Goal: Task Accomplishment & Management: Complete application form

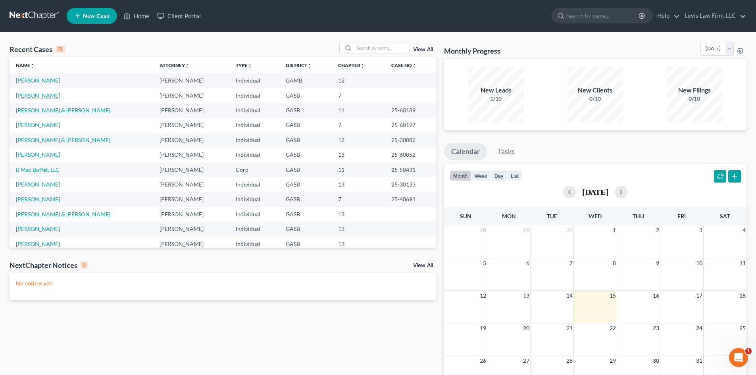
click at [40, 95] on link "[PERSON_NAME]" at bounding box center [38, 95] width 44 height 7
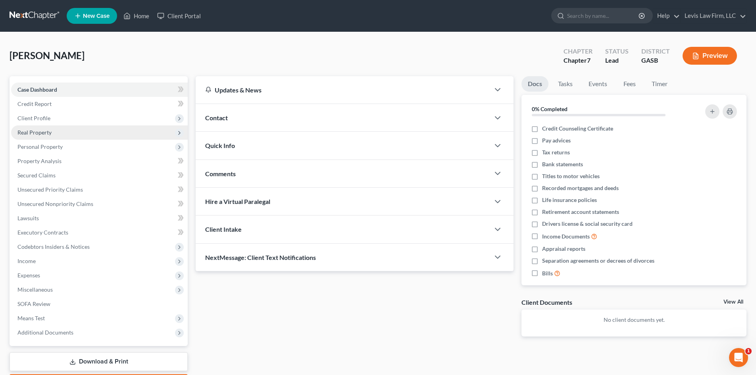
drag, startPoint x: 40, startPoint y: 148, endPoint x: 98, endPoint y: 129, distance: 61.1
click at [40, 148] on span "Personal Property" at bounding box center [39, 146] width 45 height 7
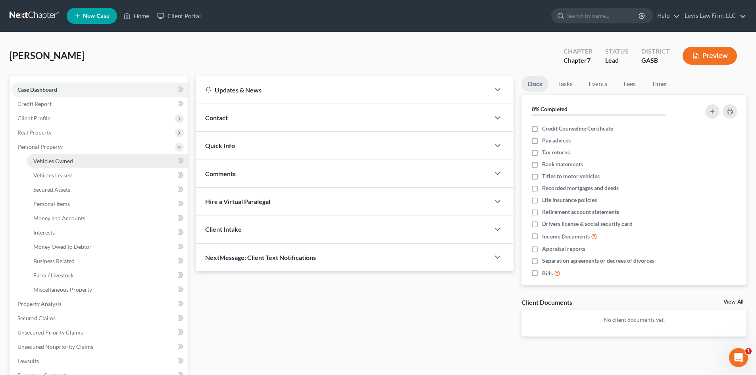
click at [63, 161] on span "Vehicles Owned" at bounding box center [53, 161] width 40 height 7
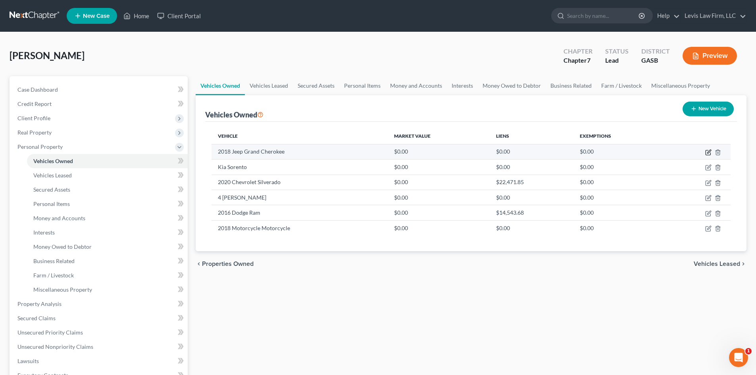
click at [377, 153] on icon "button" at bounding box center [709, 152] width 4 height 4
select select "0"
select select "8"
select select "0"
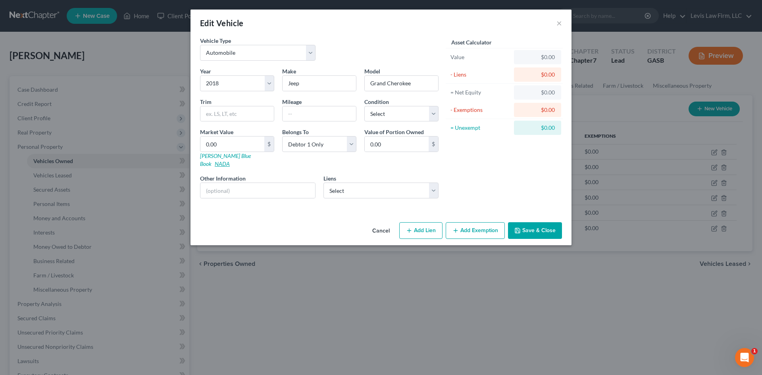
click at [230, 160] on link "NADA" at bounding box center [222, 163] width 15 height 7
click at [377, 223] on button "Cancel" at bounding box center [381, 231] width 30 height 16
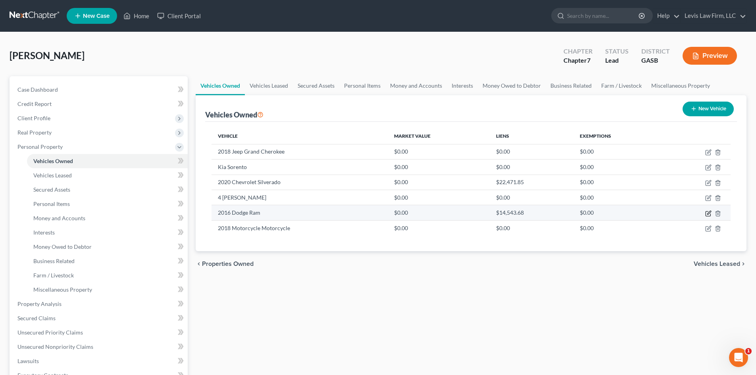
click at [377, 214] on icon "button" at bounding box center [708, 213] width 6 height 6
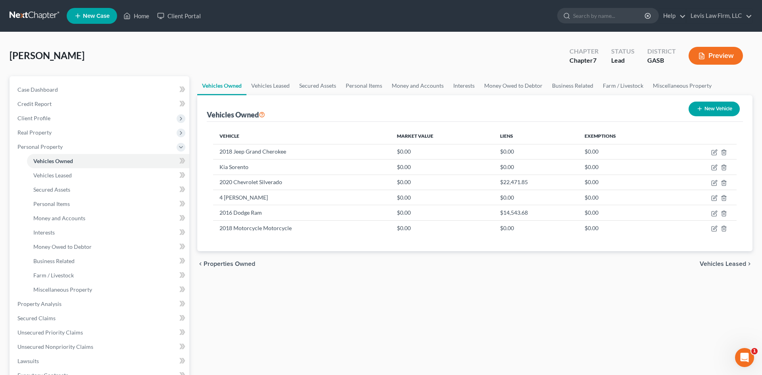
select select "0"
select select "10"
select select "0"
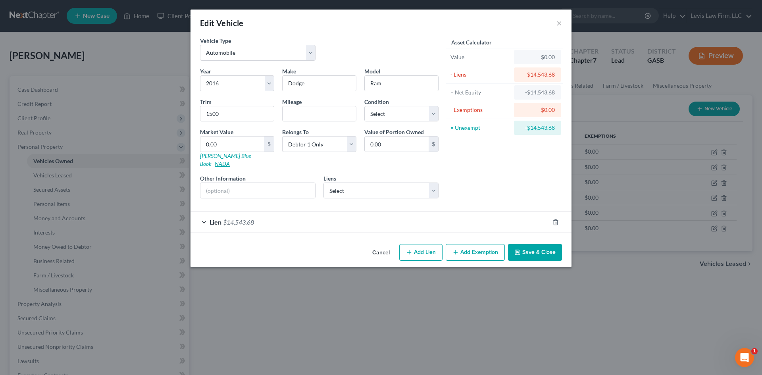
click at [230, 160] on link "NADA" at bounding box center [222, 163] width 15 height 7
click at [377, 23] on button "×" at bounding box center [559, 23] width 6 height 10
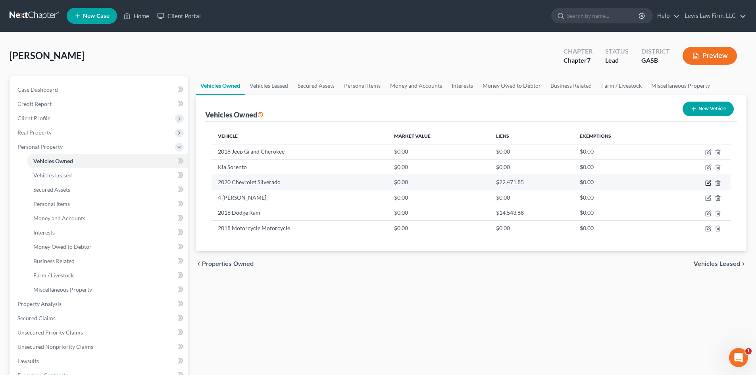
click at [377, 182] on icon "button" at bounding box center [709, 182] width 4 height 4
select select "0"
select select "6"
select select "0"
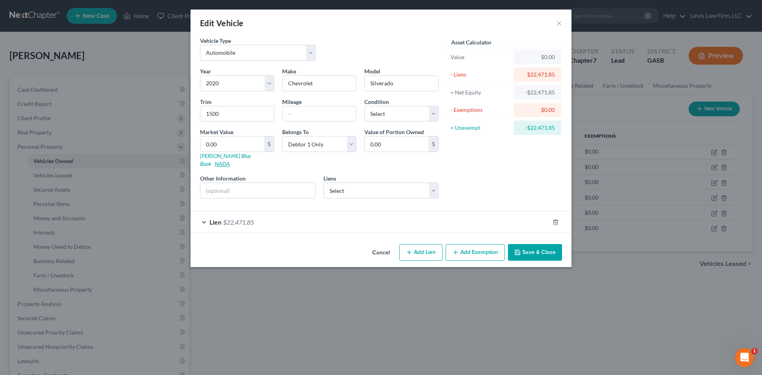
click at [230, 160] on link "NADA" at bounding box center [222, 163] width 15 height 7
click at [377, 224] on button "Cancel" at bounding box center [381, 253] width 30 height 16
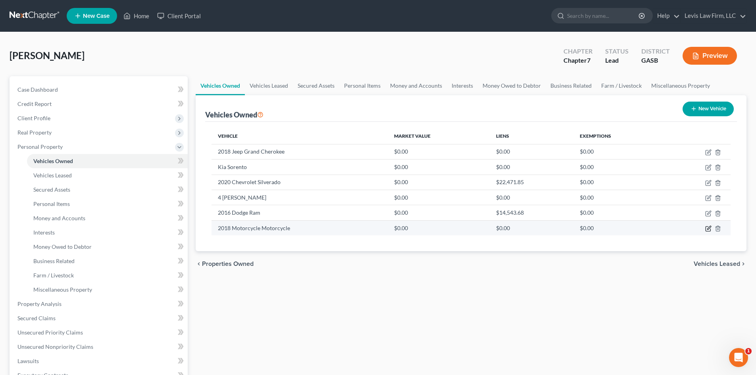
click at [377, 224] on icon "button" at bounding box center [708, 228] width 6 height 6
select select "7"
select select "8"
select select "0"
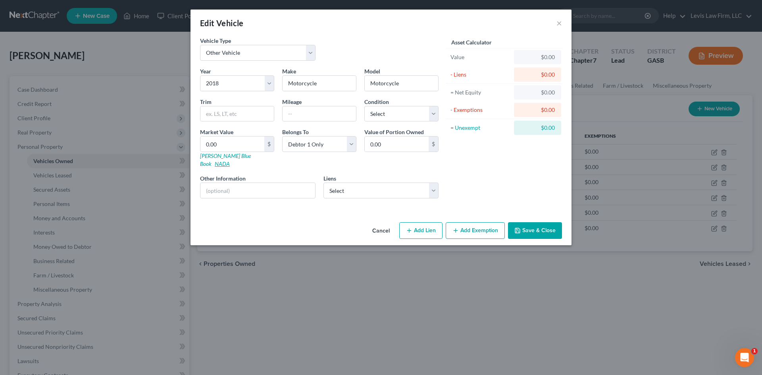
click at [230, 160] on link "NADA" at bounding box center [222, 163] width 15 height 7
click at [377, 223] on button "Cancel" at bounding box center [381, 231] width 30 height 16
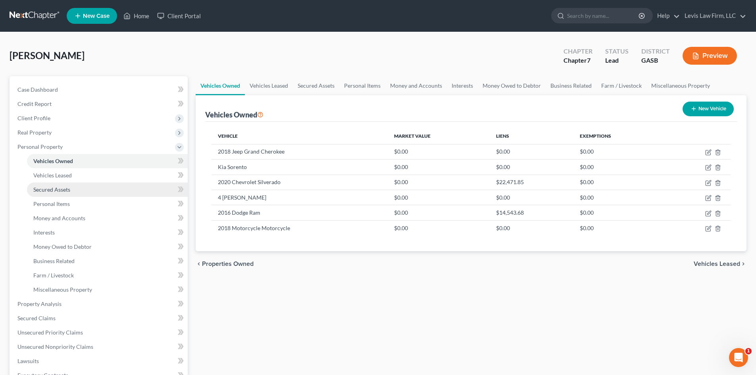
click at [45, 189] on span "Secured Assets" at bounding box center [51, 189] width 37 height 7
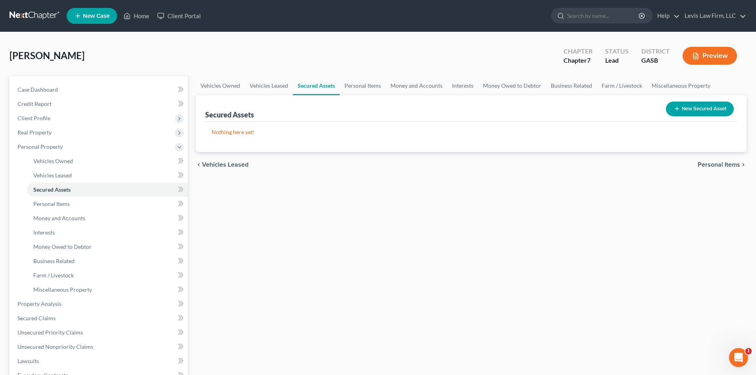
click at [377, 104] on button "New Secured Asset" at bounding box center [700, 109] width 68 height 15
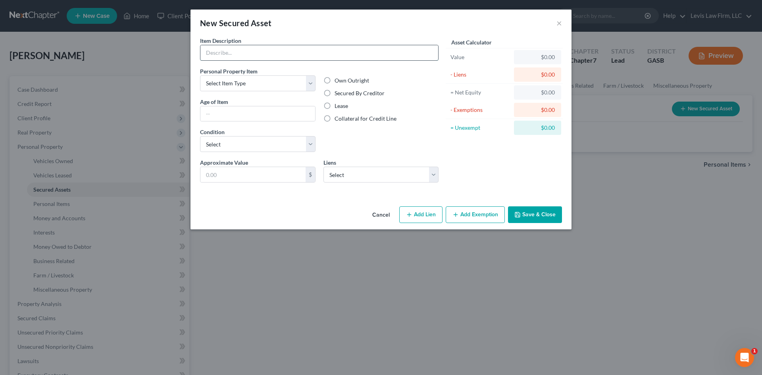
click at [221, 50] on input "text" at bounding box center [319, 52] width 238 height 15
type input "S"
type input "Range; Washer; Dryer"
click at [252, 86] on select "Select Item Type Clothing Collectibles Of Value Electronics Firearms Household …" at bounding box center [257, 83] width 115 height 16
select select "household_goods"
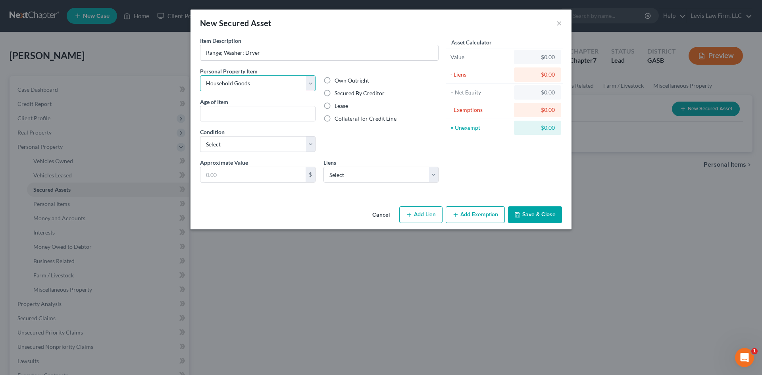
click at [200, 75] on select "Select Item Type Clothing Collectibles Of Value Electronics Firearms Household …" at bounding box center [257, 83] width 115 height 16
click at [231, 117] on input "text" at bounding box center [257, 113] width 115 height 15
type input "1 1/2 years"
click at [244, 145] on select "Select Excellent Very Good Good Fair Poor" at bounding box center [257, 144] width 115 height 16
select select "2"
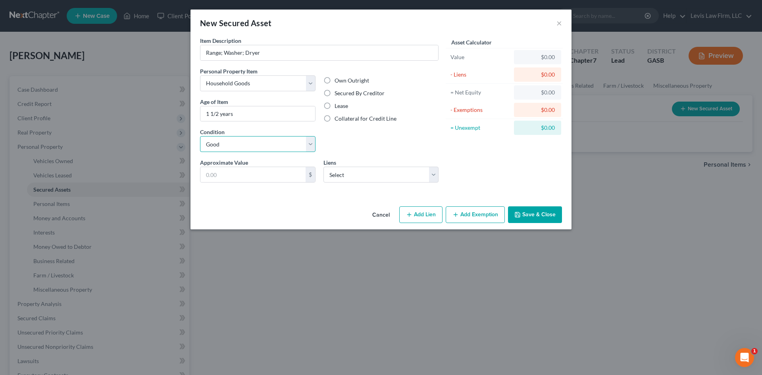
click at [200, 136] on select "Select Excellent Very Good Good Fair Poor" at bounding box center [257, 144] width 115 height 16
click at [223, 177] on input "text" at bounding box center [252, 174] width 105 height 15
click at [335, 92] on label "Secured By Creditor" at bounding box center [360, 93] width 50 height 8
click at [338, 92] on input "Secured By Creditor" at bounding box center [340, 91] width 5 height 5
radio input "true"
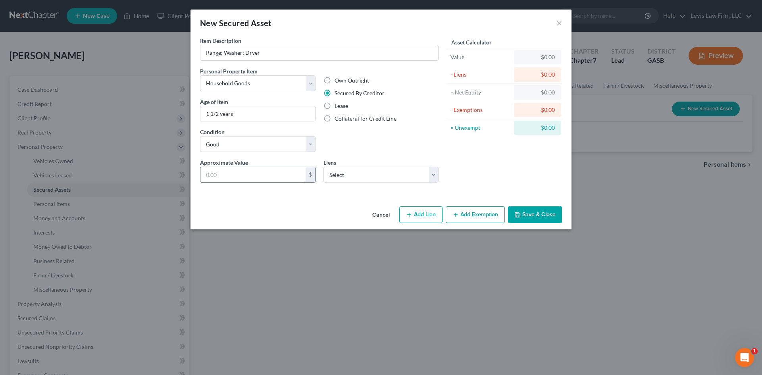
click at [224, 175] on input "text" at bounding box center [252, 174] width 105 height 15
type input "1,220.00"
click at [349, 172] on select "Select 1st Franklin Financial Corp - $0.00" at bounding box center [380, 175] width 115 height 16
click at [357, 175] on select "Select 1st Franklin Financial Corp - $0.00" at bounding box center [380, 175] width 115 height 16
click at [377, 215] on button "Add Lien" at bounding box center [420, 214] width 43 height 17
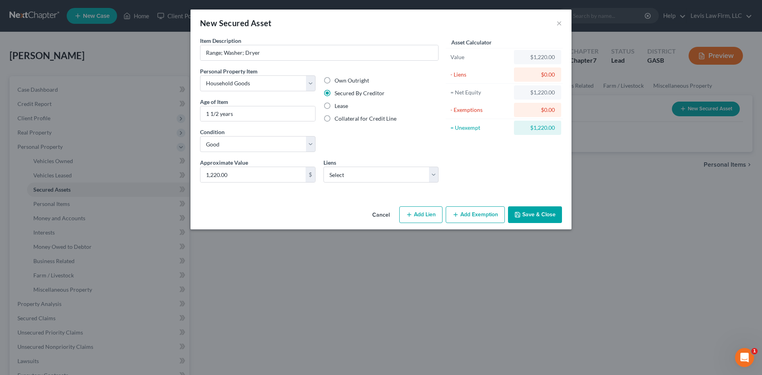
select select "0"
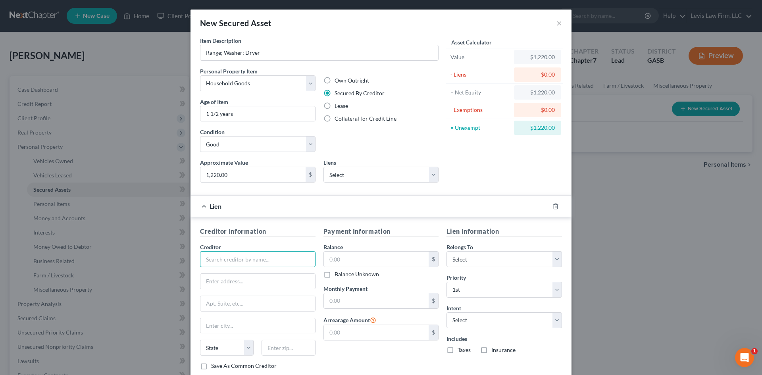
click at [217, 224] on input "text" at bounding box center [257, 259] width 115 height 16
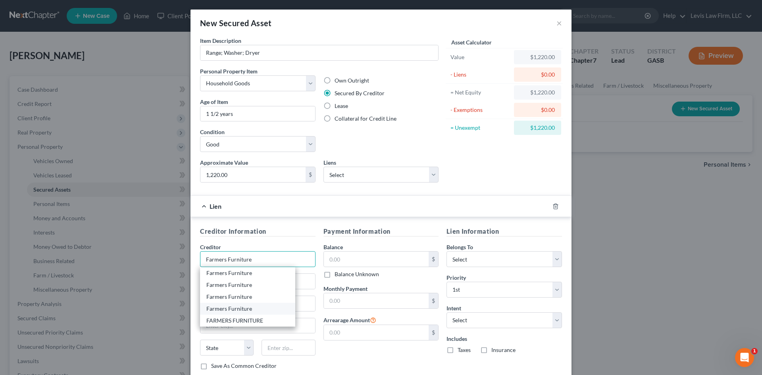
type input "Farmers Furniture"
click at [222, 224] on div "Farmers Furniture" at bounding box center [247, 309] width 83 height 8
type input "Attn: Managing Agent/Officer"
type input "[STREET_ADDRESS]"
type input "[GEOGRAPHIC_DATA]"
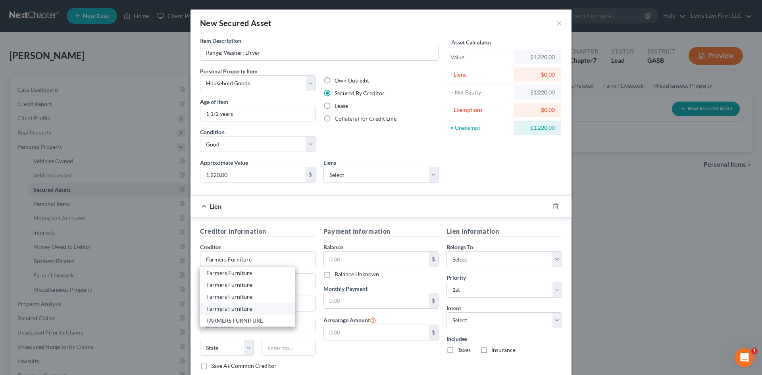
select select "10"
type input "31021"
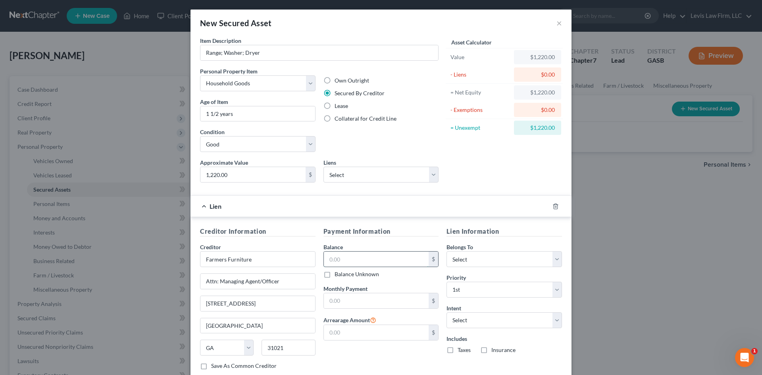
click at [340, 224] on input "text" at bounding box center [376, 259] width 105 height 15
click at [377, 224] on select "Select Debtor 1 Only Debtor 2 Only Debtor 1 And Debtor 2 Only At Least One Of T…" at bounding box center [503, 259] width 115 height 16
select select "0"
click at [377, 224] on select "Select Debtor 1 Only Debtor 2 Only Debtor 1 And Debtor 2 Only At Least One Of T…" at bounding box center [503, 259] width 115 height 16
click at [377, 224] on select "Select Surrender Redeem Reaffirm Avoid Other" at bounding box center [503, 320] width 115 height 16
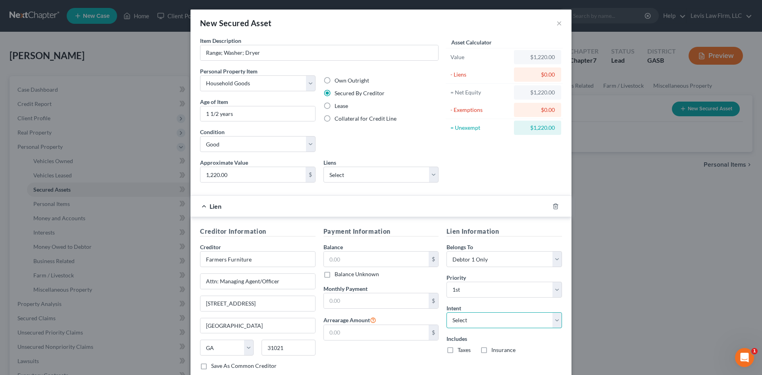
select select "2"
click at [377, 224] on select "Select Surrender Redeem Reaffirm Avoid Other" at bounding box center [503, 320] width 115 height 16
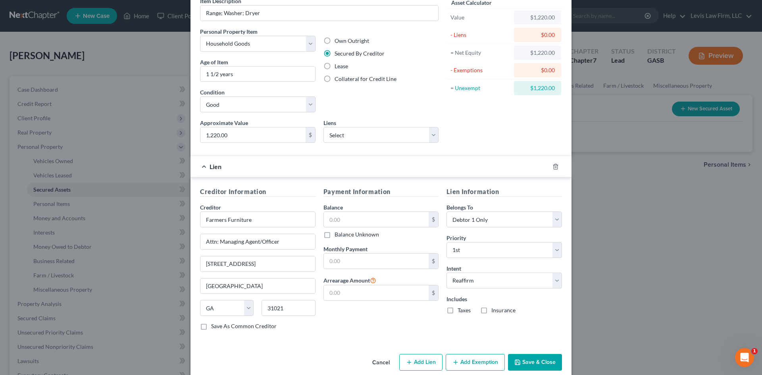
click at [377, 224] on button "Save & Close" at bounding box center [535, 362] width 54 height 17
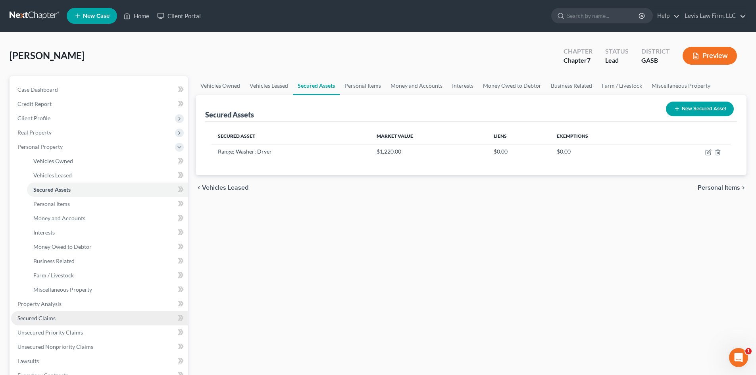
click at [41, 224] on span "Secured Claims" at bounding box center [36, 318] width 38 height 7
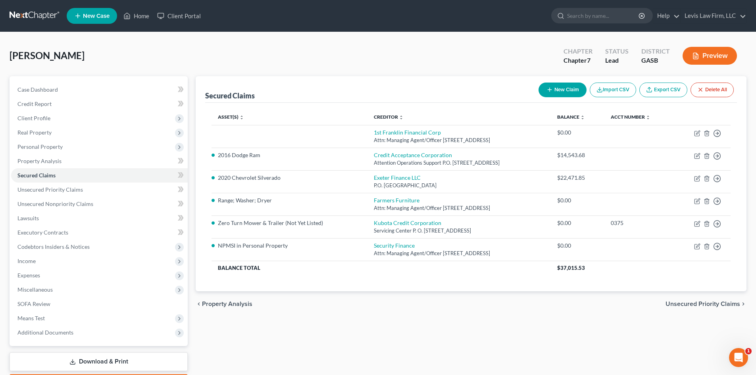
click at [377, 85] on button "New Claim" at bounding box center [563, 90] width 48 height 15
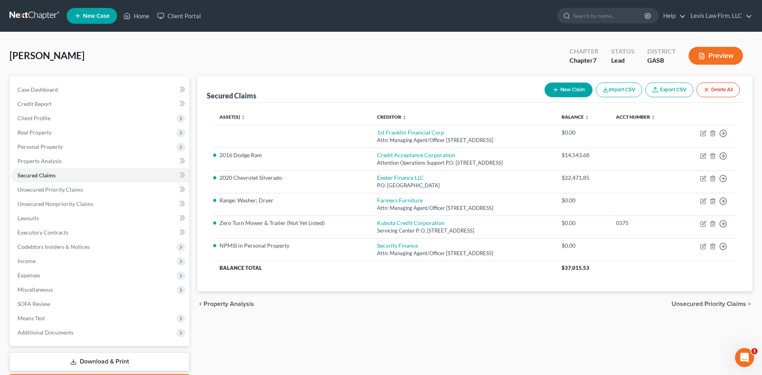
select select "0"
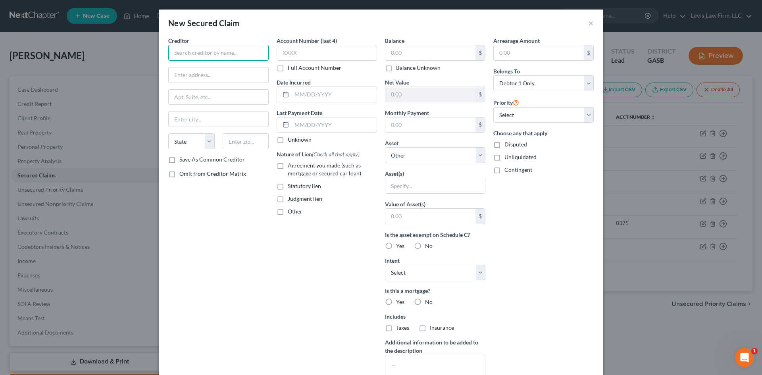
click at [201, 48] on input "text" at bounding box center [218, 53] width 100 height 16
type input "A"
click at [377, 21] on button "×" at bounding box center [591, 23] width 6 height 10
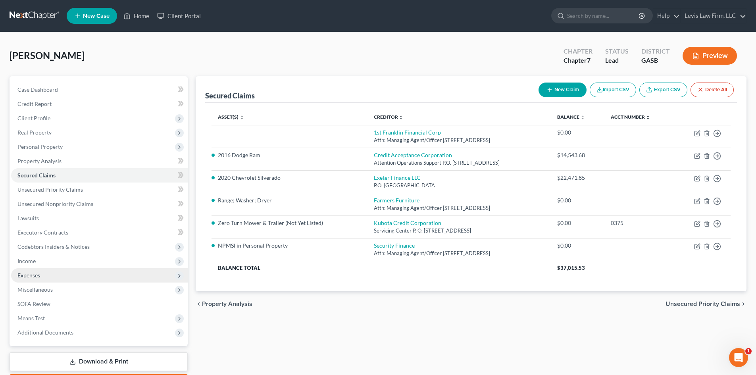
click at [31, 224] on span "Expenses" at bounding box center [28, 275] width 23 height 7
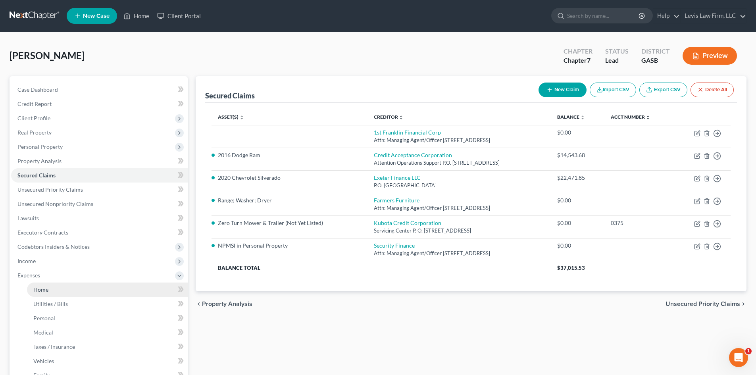
drag, startPoint x: 34, startPoint y: 293, endPoint x: 38, endPoint y: 290, distance: 4.5
click at [34, 224] on link "Home" at bounding box center [107, 290] width 161 height 14
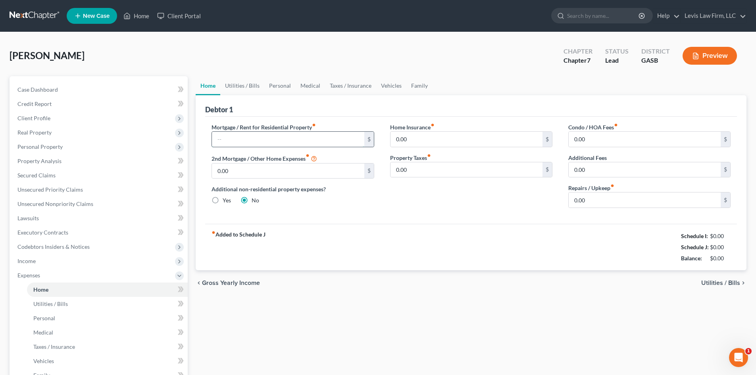
click at [244, 143] on input "text" at bounding box center [288, 139] width 152 height 15
type input "682.60"
click at [377, 224] on span "Utilities / Bills" at bounding box center [720, 283] width 39 height 6
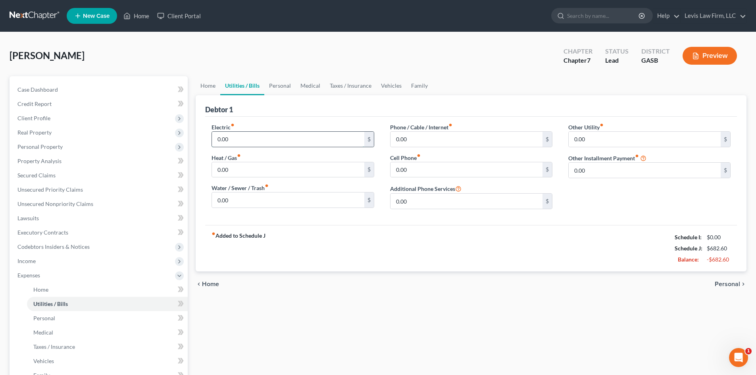
click at [235, 140] on input "0.00" at bounding box center [288, 139] width 152 height 15
type input "352.00"
click at [377, 224] on span "Personal" at bounding box center [727, 284] width 25 height 6
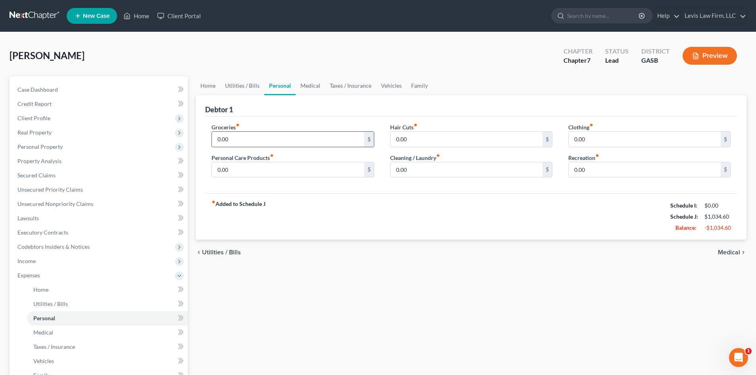
click at [229, 139] on input "0.00" at bounding box center [288, 139] width 152 height 15
type input "400.00"
click at [377, 224] on span "Medical" at bounding box center [729, 252] width 22 height 6
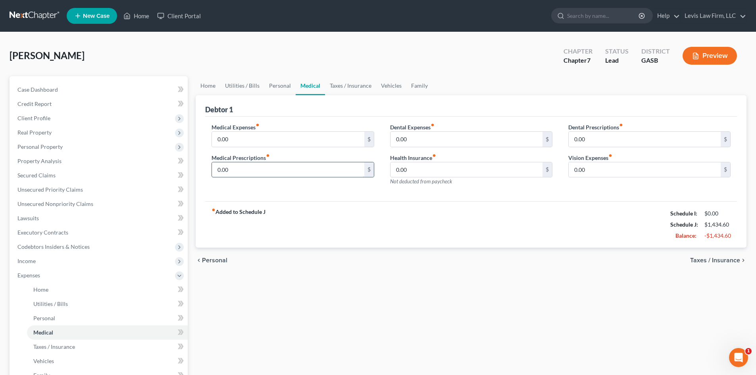
click at [234, 169] on input "0.00" at bounding box center [288, 169] width 152 height 15
type input "10.00"
click at [377, 224] on span "Taxes / Insurance" at bounding box center [715, 260] width 50 height 6
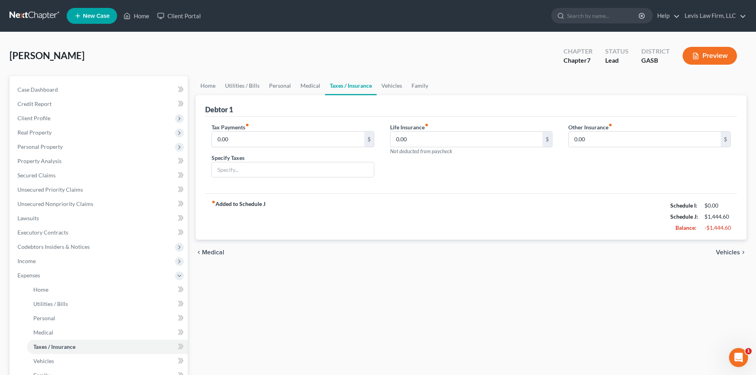
click at [377, 224] on span "Vehicles" at bounding box center [728, 252] width 24 height 6
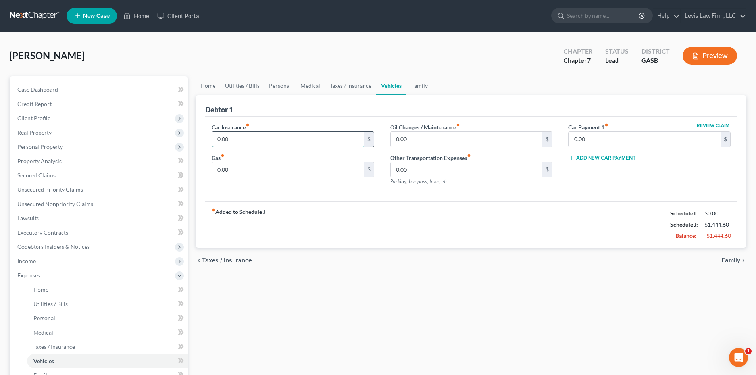
click at [232, 140] on input "0.00" at bounding box center [288, 139] width 152 height 15
type input "538.99"
click at [251, 171] on input "0.00" at bounding box center [288, 169] width 152 height 15
type input "250.00"
click at [377, 224] on span "Family" at bounding box center [730, 260] width 19 height 6
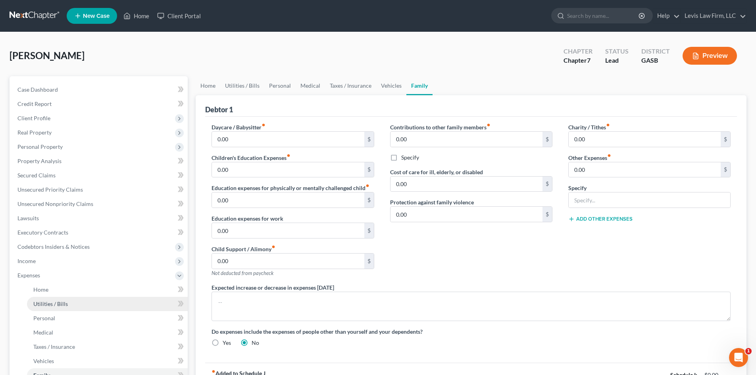
click at [46, 224] on span "Utilities / Bills" at bounding box center [50, 303] width 35 height 7
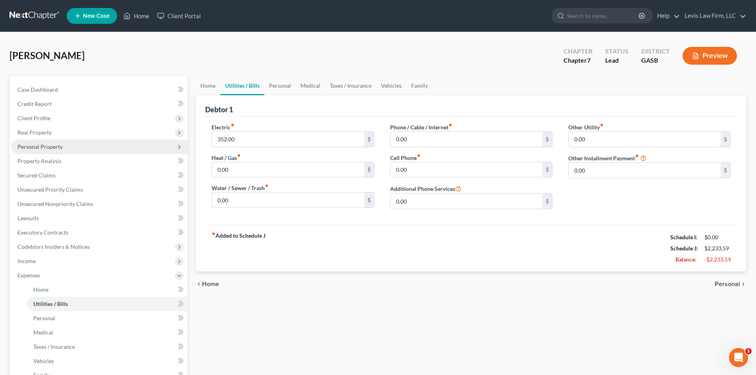
click at [35, 146] on span "Personal Property" at bounding box center [39, 146] width 45 height 7
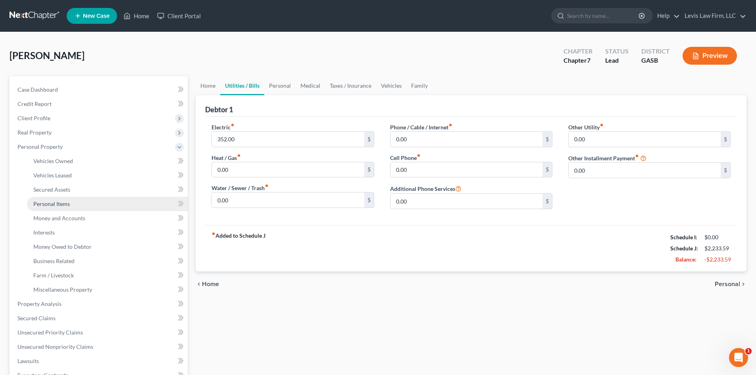
click at [50, 204] on span "Personal Items" at bounding box center [51, 203] width 37 height 7
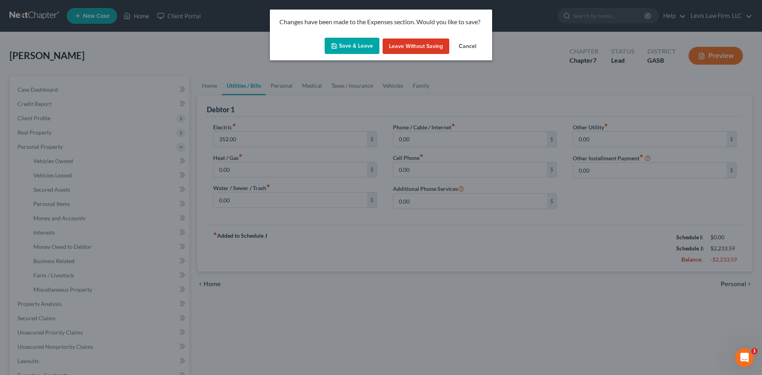
click at [356, 45] on button "Save & Leave" at bounding box center [352, 46] width 55 height 17
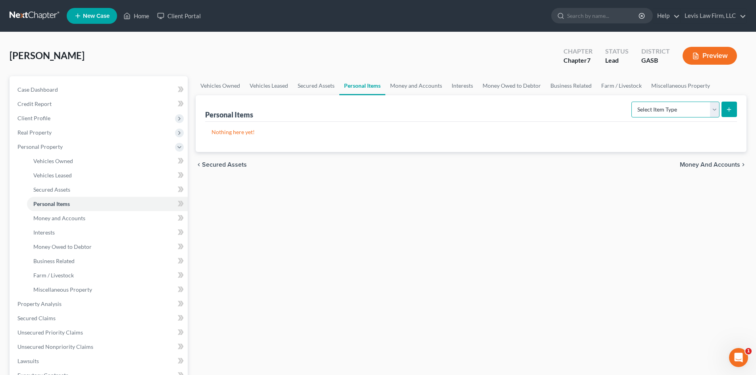
click at [377, 110] on select "Select Item Type Clothing Collectibles Of Value Electronics Firearms Household …" at bounding box center [675, 110] width 88 height 16
select select "household_goods"
click at [377, 102] on select "Select Item Type Clothing Collectibles Of Value Electronics Firearms Household …" at bounding box center [675, 110] width 88 height 16
click at [377, 110] on icon "submit" at bounding box center [729, 109] width 6 height 6
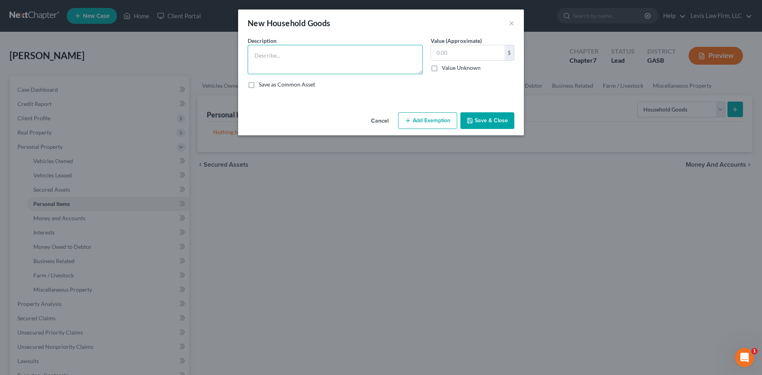
click at [281, 50] on textarea at bounding box center [335, 59] width 175 height 29
type textarea "Bedroom set x 2; Refrigerator; Microwave; Misc dishes; Freezer; Living Room set"
type input "3"
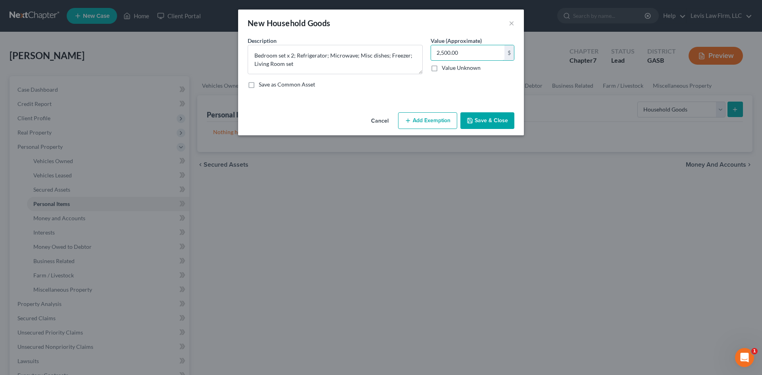
type input "2,500.00"
click at [377, 116] on button "Add Exemption" at bounding box center [427, 120] width 59 height 17
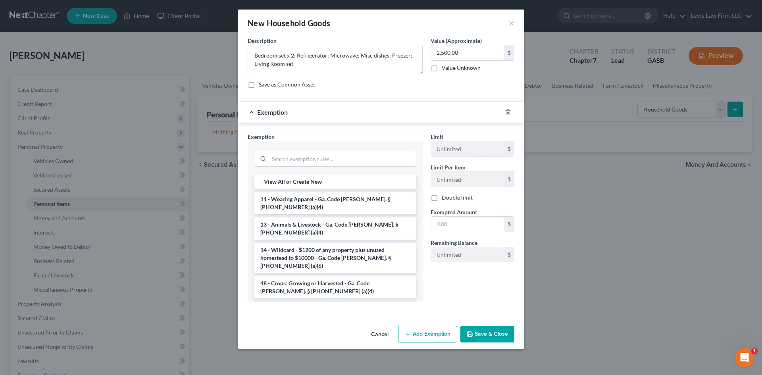
drag, startPoint x: 297, startPoint y: 294, endPoint x: 394, endPoint y: 251, distance: 105.4
click at [297, 224] on li "6 - Household Goods and Furnishings - Ga. Code [PERSON_NAME]. § [PHONE_NUMBER] …" at bounding box center [335, 313] width 162 height 22
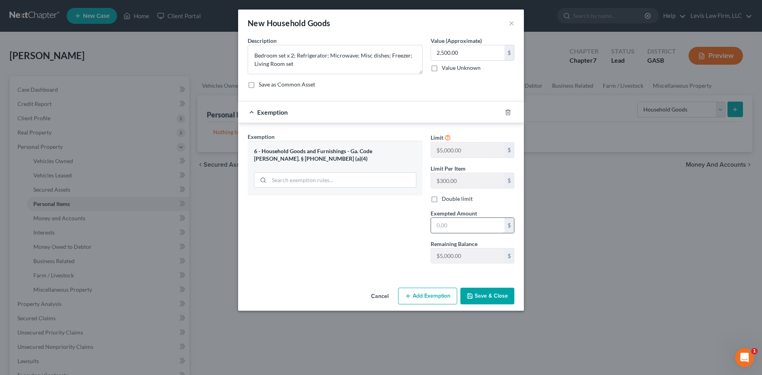
click at [377, 224] on input "text" at bounding box center [467, 225] width 73 height 15
type input "2,500.00"
click at [377, 224] on div "Cancel Add Exemption Save & Close" at bounding box center [381, 298] width 286 height 26
click at [377, 224] on button "Save & Close" at bounding box center [487, 296] width 54 height 17
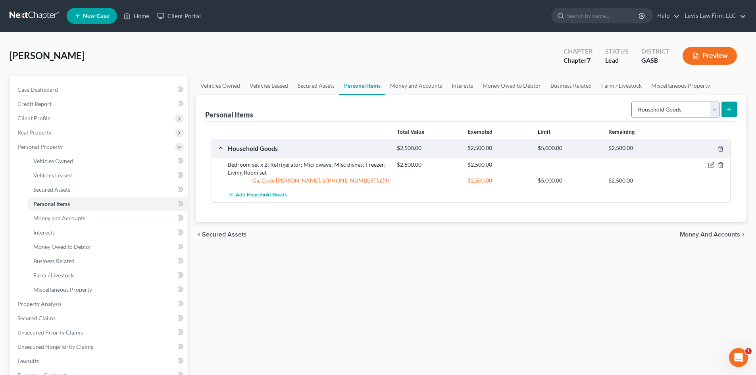
click at [377, 111] on select "Select Item Type Clothing Collectibles Of Value Electronics Firearms Household …" at bounding box center [675, 110] width 88 height 16
select select "electronics"
click at [377, 102] on select "Select Item Type Clothing Collectibles Of Value Electronics Firearms Household …" at bounding box center [675, 110] width 88 height 16
click at [377, 109] on button "submit" at bounding box center [728, 109] width 15 height 15
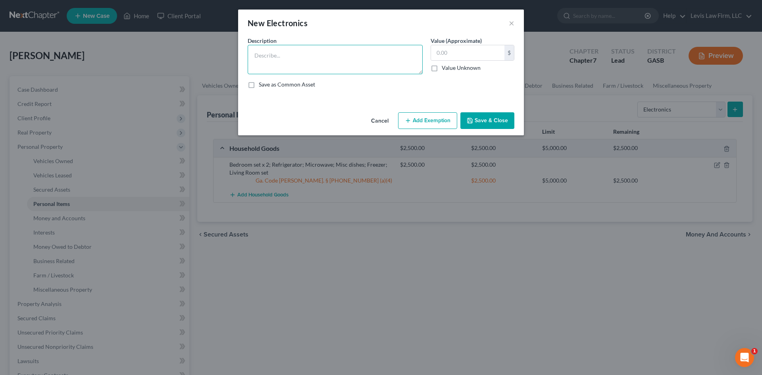
click at [260, 50] on textarea at bounding box center [335, 59] width 175 height 29
type textarea "TV x 2; Cell phone; Laptop; Printer"
type input "5"
type input "600.00"
click at [377, 122] on icon "button" at bounding box center [408, 120] width 6 height 6
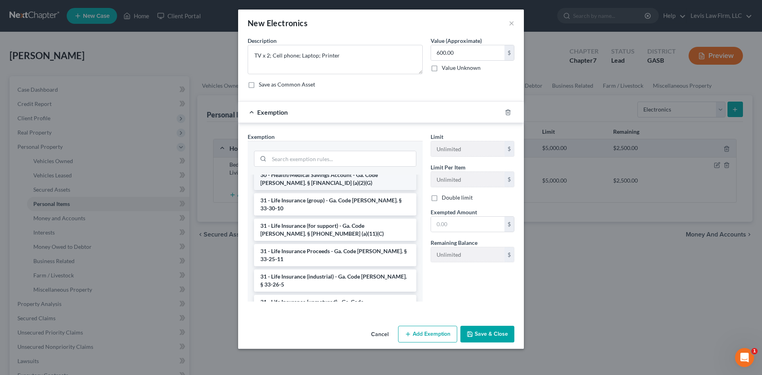
scroll to position [1071, 0]
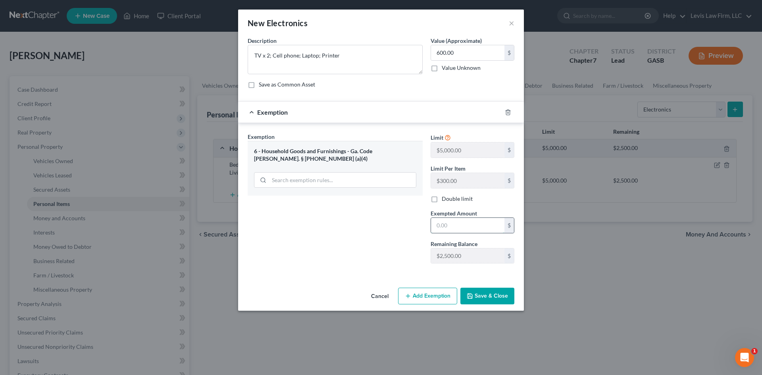
click at [377, 224] on input "text" at bounding box center [467, 225] width 73 height 15
type input "600.00"
click at [377, 224] on button "Save & Close" at bounding box center [487, 296] width 54 height 17
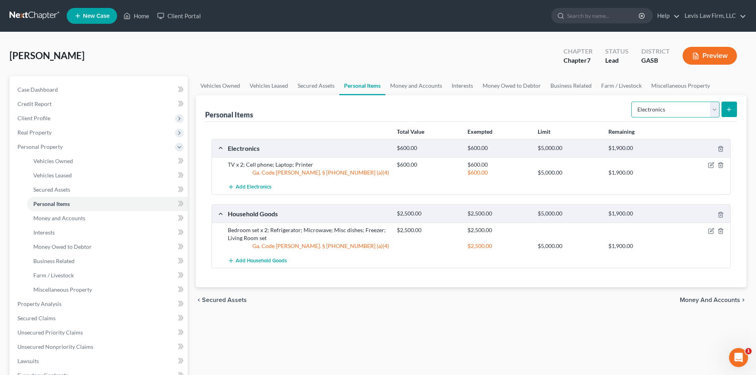
click at [377, 112] on select "Select Item Type Clothing Collectibles Of Value Electronics Firearms Household …" at bounding box center [675, 110] width 88 height 16
select select "pets"
click at [377, 102] on select "Select Item Type Clothing Collectibles Of Value Electronics Firearms Household …" at bounding box center [675, 110] width 88 height 16
click at [377, 107] on button "submit" at bounding box center [728, 109] width 15 height 15
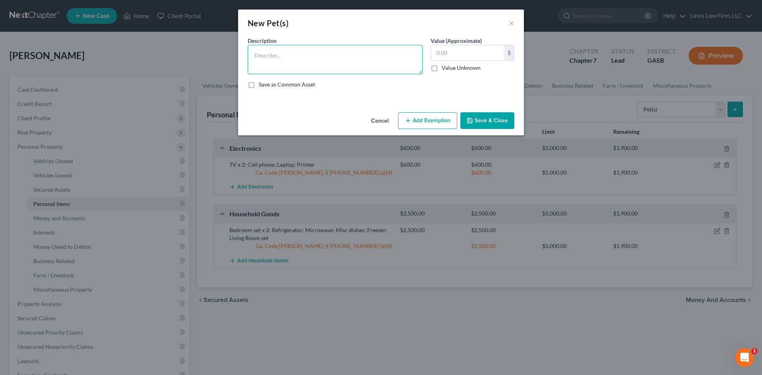
click at [256, 51] on textarea at bounding box center [335, 59] width 175 height 29
type textarea "Cats x 4"
click at [377, 53] on input "text" at bounding box center [467, 52] width 73 height 15
type input "0.00"
click at [377, 117] on button "Save & Close" at bounding box center [487, 120] width 54 height 17
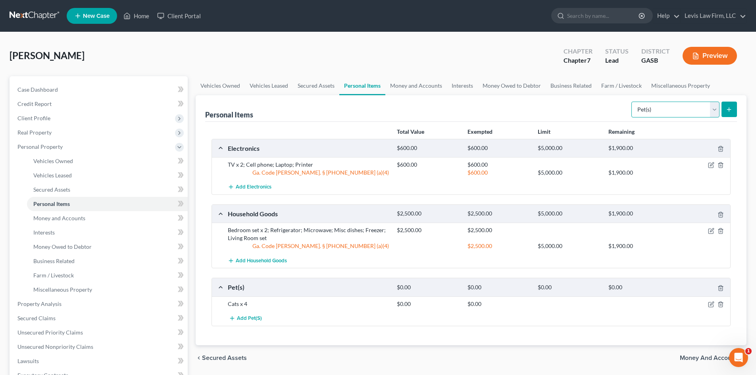
click at [377, 110] on select "Select Item Type Clothing Collectibles Of Value Electronics Firearms Household …" at bounding box center [675, 110] width 88 height 16
select select "clothing"
click at [377, 102] on select "Select Item Type Clothing Collectibles Of Value Electronics Firearms Household …" at bounding box center [675, 110] width 88 height 16
click at [377, 103] on button "submit" at bounding box center [728, 109] width 15 height 15
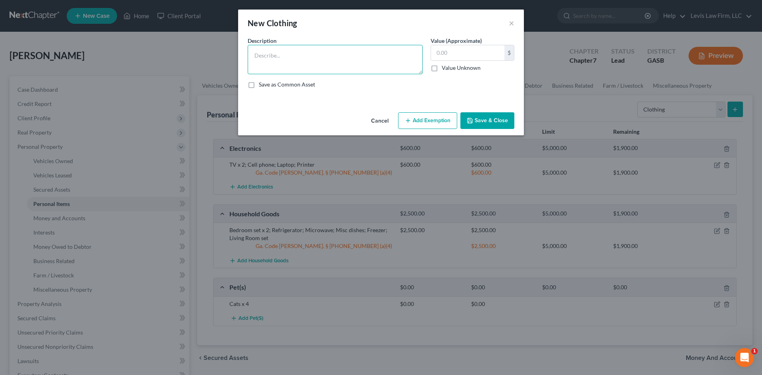
click at [306, 48] on textarea at bounding box center [335, 59] width 175 height 29
type textarea "Misc clothing"
type input "200.00"
click at [377, 119] on button "Add Exemption" at bounding box center [427, 120] width 59 height 17
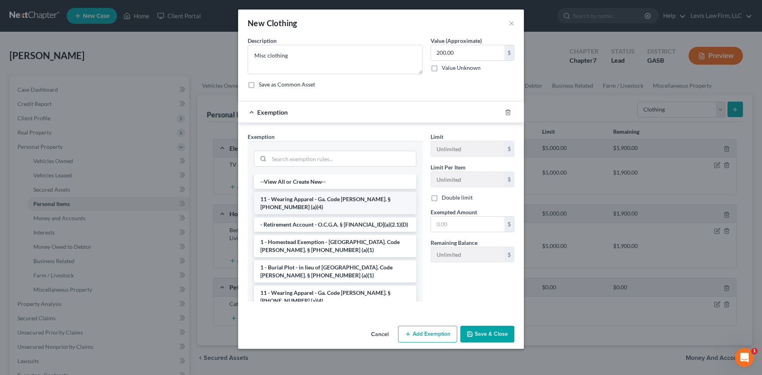
click at [314, 201] on li "11 - Wearing Apparel - Ga. Code [PERSON_NAME]. § [PHONE_NUMBER] (a)(4)" at bounding box center [335, 203] width 162 height 22
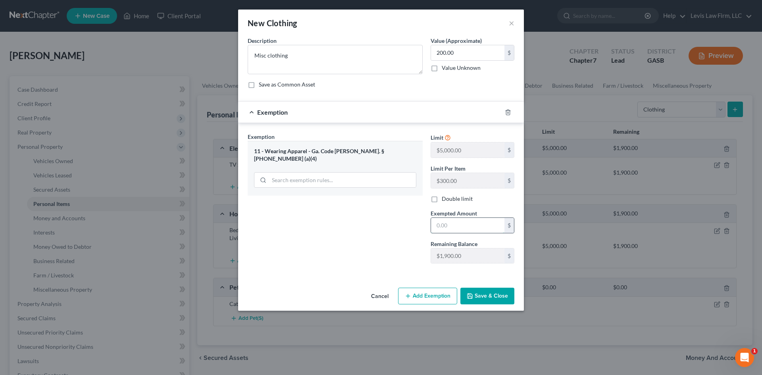
click at [377, 221] on input "text" at bounding box center [467, 225] width 73 height 15
type input "200.00"
click at [377, 224] on button "Save & Close" at bounding box center [487, 296] width 54 height 17
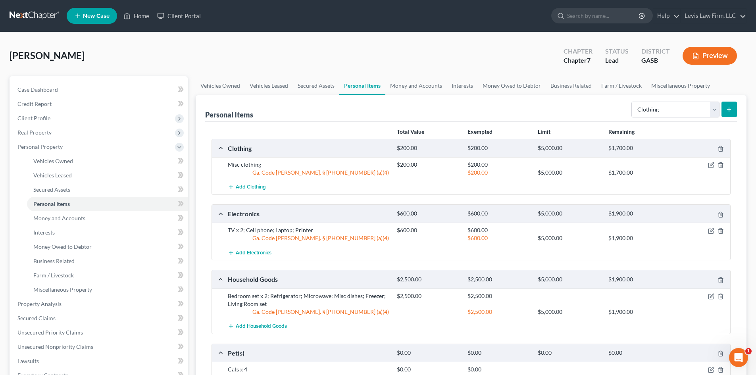
click at [377, 107] on icon "submit" at bounding box center [729, 109] width 6 height 6
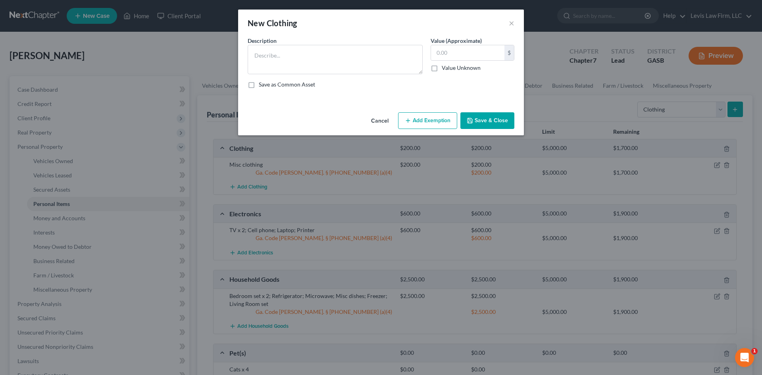
click at [377, 119] on button "Cancel" at bounding box center [380, 121] width 30 height 16
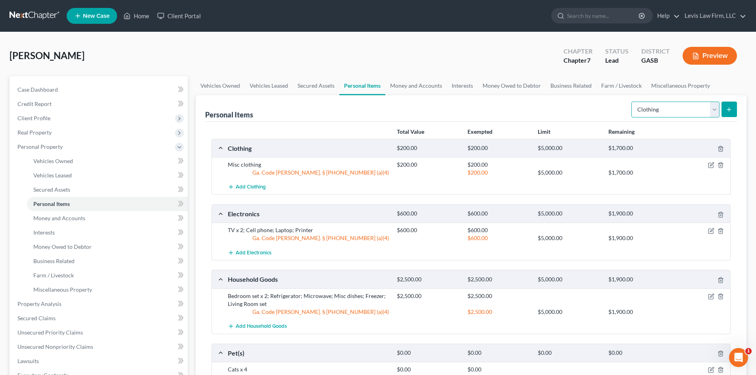
click at [377, 111] on select "Select Item Type Clothing Collectibles Of Value Electronics Firearms Household …" at bounding box center [675, 110] width 88 height 16
select select "other"
click at [377, 102] on select "Select Item Type Clothing Collectibles Of Value Electronics Firearms Household …" at bounding box center [675, 110] width 88 height 16
click at [377, 106] on icon "submit" at bounding box center [729, 109] width 6 height 6
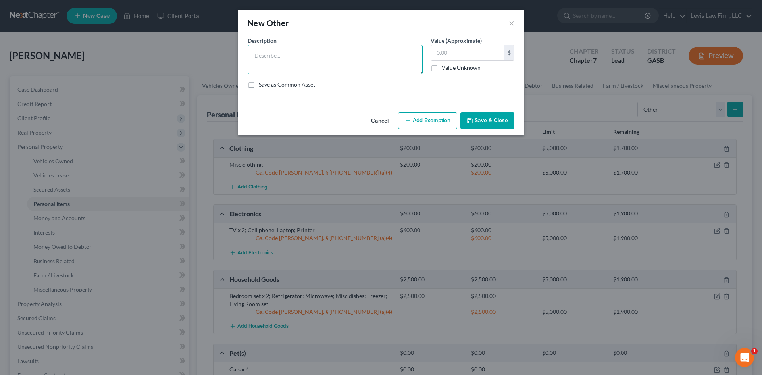
click at [285, 55] on textarea at bounding box center [335, 59] width 175 height 29
type textarea "Push mower"
type input "100.00"
click at [377, 118] on button "Add Exemption" at bounding box center [427, 120] width 59 height 17
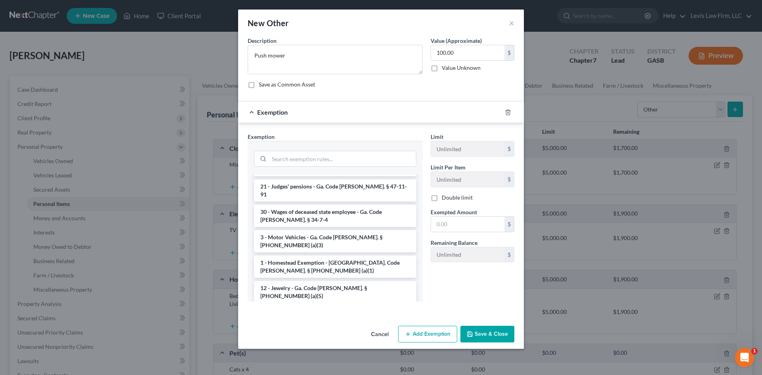
scroll to position [357, 0]
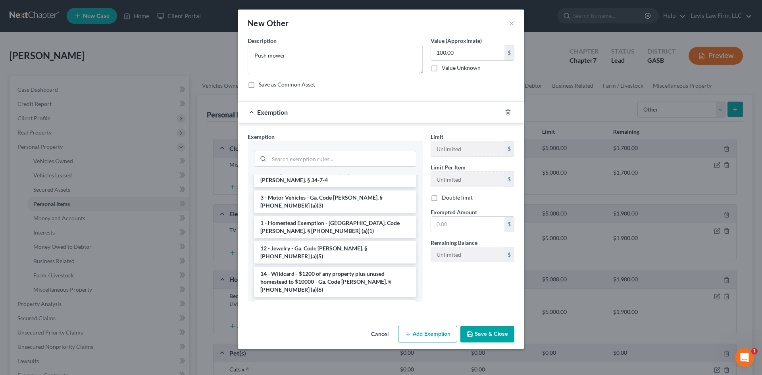
drag, startPoint x: 309, startPoint y: 226, endPoint x: 316, endPoint y: 224, distance: 6.9
click at [309, 224] on li "14 - Wildcard - $1200 of any property plus unused homestead to $10000 - Ga. Cod…" at bounding box center [335, 282] width 162 height 30
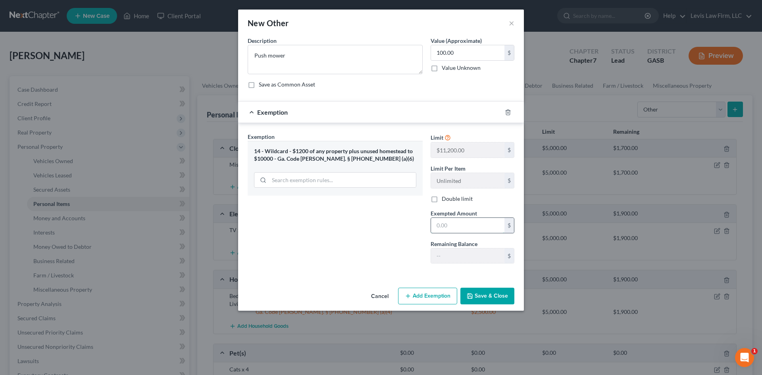
click at [377, 223] on input "text" at bounding box center [467, 225] width 73 height 15
type input "100.00"
click at [377, 224] on button "Save & Close" at bounding box center [487, 296] width 54 height 17
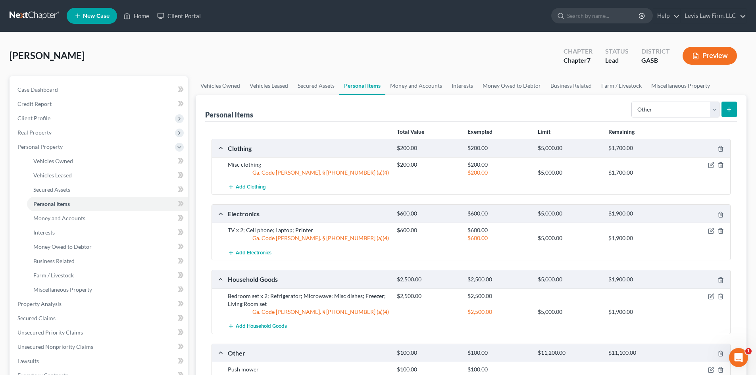
click at [377, 110] on icon "submit" at bounding box center [729, 109] width 6 height 6
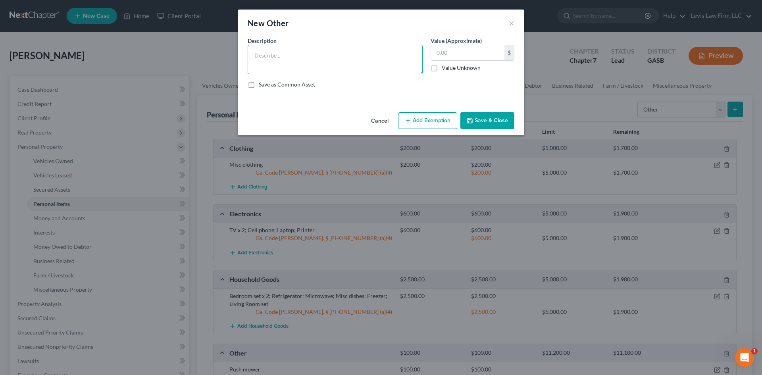
click at [267, 50] on textarea at bounding box center [335, 59] width 175 height 29
type textarea "Misc tools"
type input "200.00"
click at [377, 120] on button "Add Exemption" at bounding box center [427, 120] width 59 height 17
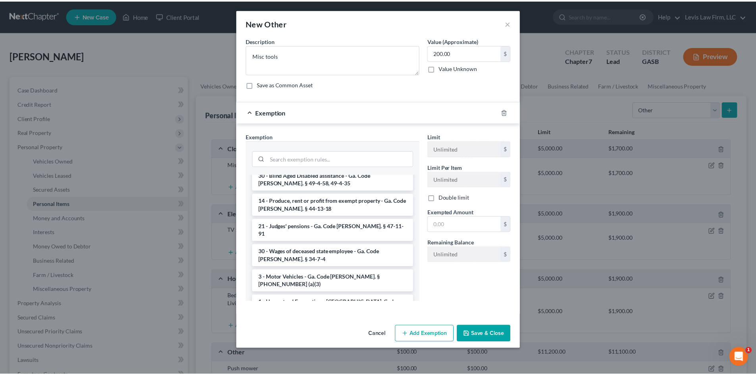
scroll to position [317, 0]
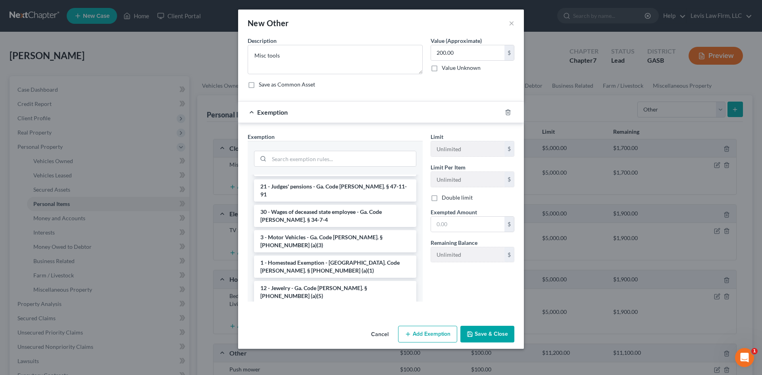
click at [307, 224] on li "14 - Wildcard - $1200 of any property plus unused homestead to $10000 - Ga. Cod…" at bounding box center [335, 321] width 162 height 30
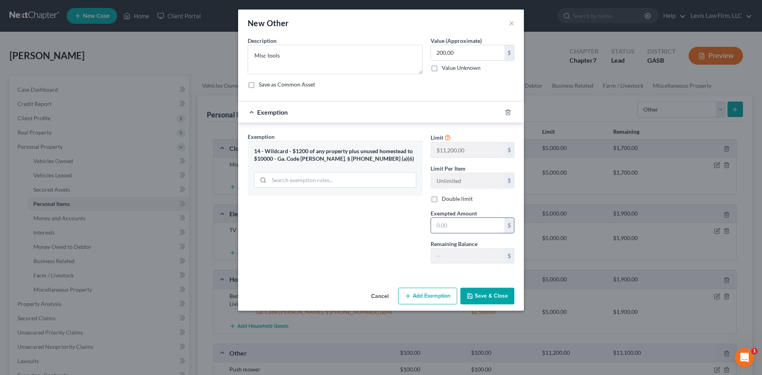
click at [377, 224] on input "text" at bounding box center [467, 225] width 73 height 15
type input "200.00"
click at [377, 224] on button "Save & Close" at bounding box center [487, 296] width 54 height 17
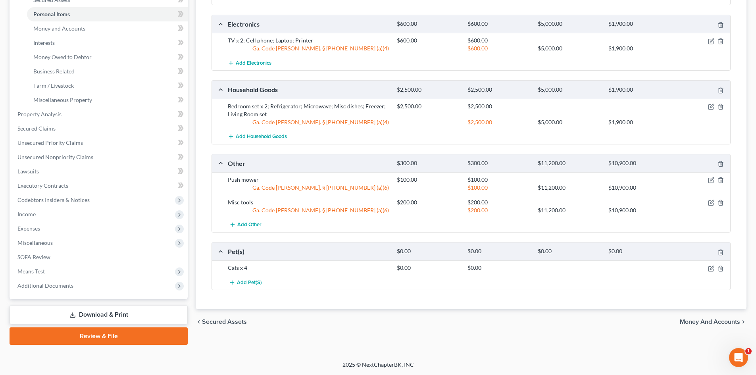
click at [377, 224] on span "Money and Accounts" at bounding box center [710, 322] width 60 height 6
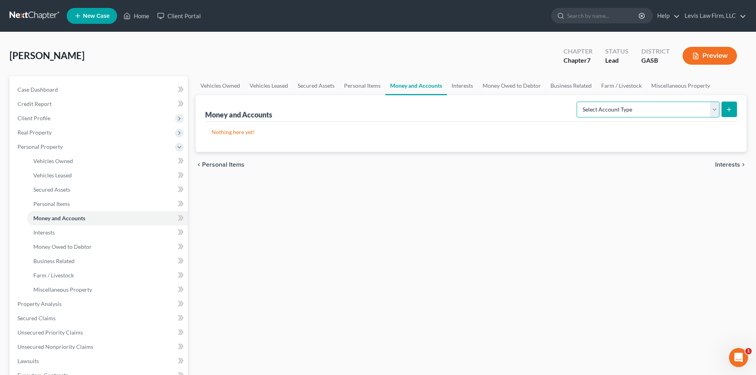
click at [377, 108] on select "Select Account Type Brokerage Cash on Hand Certificates of Deposit Checking Acc…" at bounding box center [648, 110] width 143 height 16
select select "checking"
click at [377, 102] on select "Select Account Type Brokerage Cash on Hand Certificates of Deposit Checking Acc…" at bounding box center [648, 110] width 143 height 16
click at [377, 111] on icon "submit" at bounding box center [729, 109] width 6 height 6
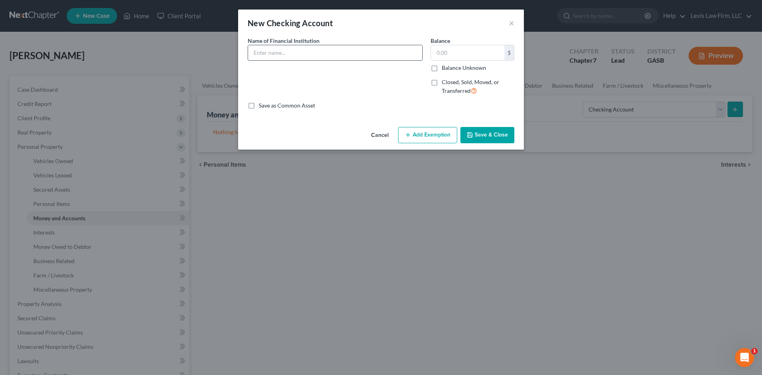
click at [253, 52] on input "text" at bounding box center [335, 52] width 174 height 15
type input "Truist Bank"
click at [377, 137] on button "Save & Close" at bounding box center [487, 135] width 54 height 17
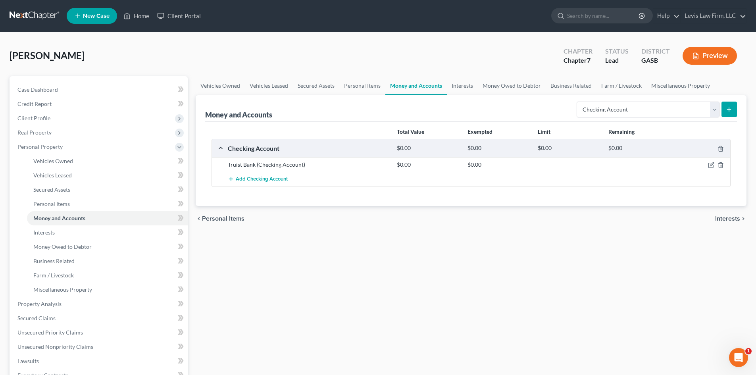
click at [377, 108] on icon "submit" at bounding box center [729, 109] width 6 height 6
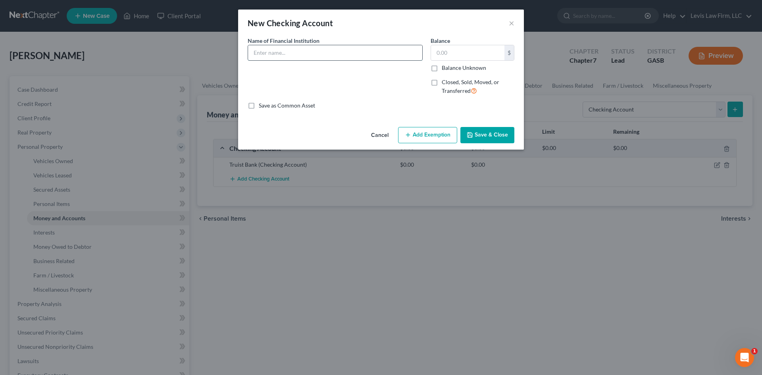
click at [275, 52] on input "text" at bounding box center [335, 52] width 174 height 15
type input "Truist Bank"
click at [377, 138] on button "Save & Close" at bounding box center [487, 135] width 54 height 17
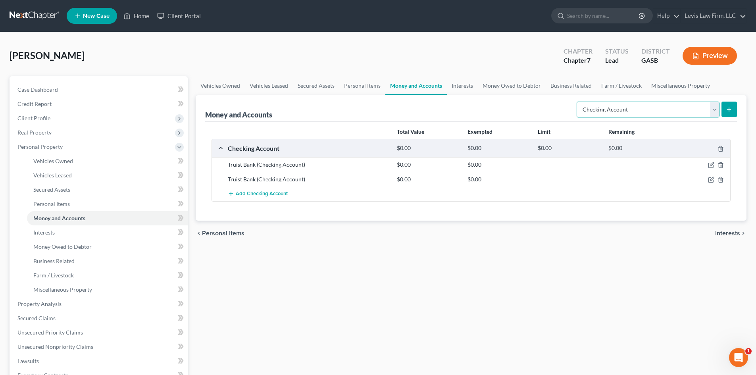
click at [377, 109] on select "Select Account Type Brokerage Cash on Hand Certificates of Deposit Checking Acc…" at bounding box center [648, 110] width 143 height 16
select select "other"
click at [377, 102] on select "Select Account Type Brokerage Cash on Hand Certificates of Deposit Checking Acc…" at bounding box center [648, 110] width 143 height 16
click at [377, 108] on button "submit" at bounding box center [728, 109] width 15 height 15
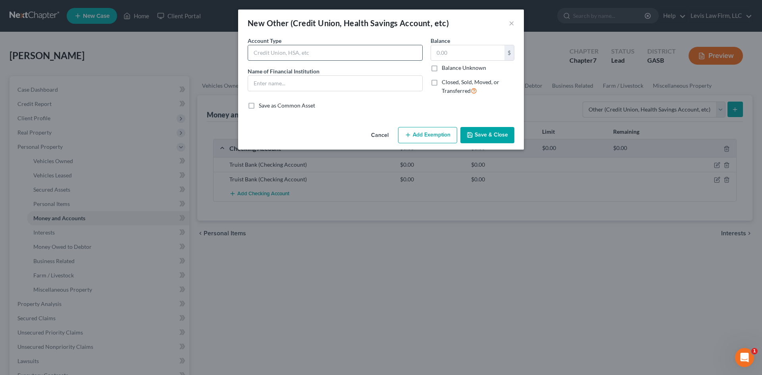
click at [265, 53] on input "text" at bounding box center [335, 52] width 174 height 15
type input "Cash App Account"
click at [263, 85] on input "text" at bounding box center [335, 83] width 174 height 15
type input "Cash App Account"
click at [377, 136] on button "Save & Close" at bounding box center [487, 135] width 54 height 17
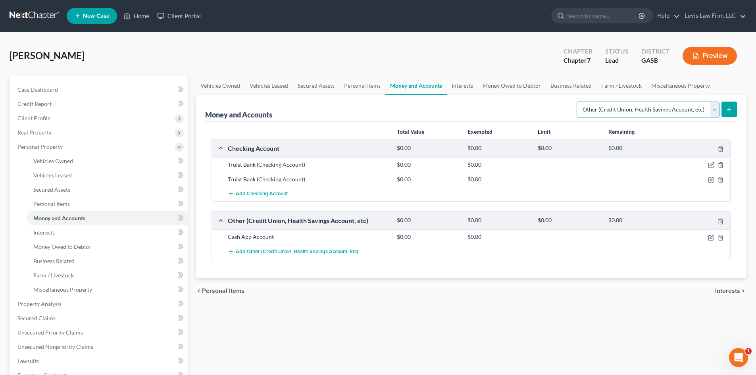
click at [377, 112] on select "Select Account Type Brokerage Cash on Hand Certificates of Deposit Checking Acc…" at bounding box center [648, 110] width 143 height 16
click at [377, 140] on div "[PERSON_NAME] Upgraded Chapter Chapter 7 Status Lead District GASB Preview Peti…" at bounding box center [378, 291] width 756 height 518
click at [377, 224] on span "Interests" at bounding box center [727, 291] width 25 height 6
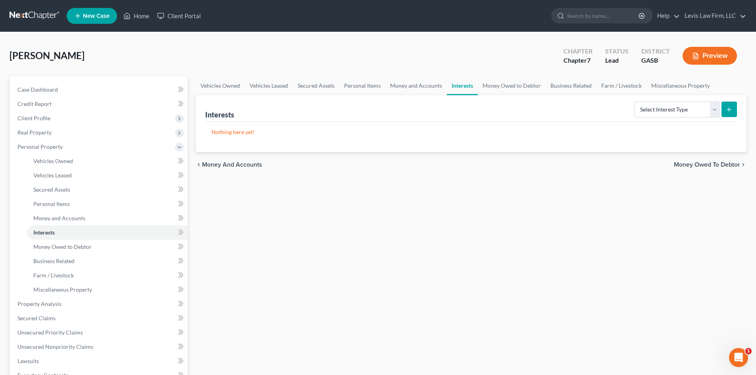
click at [377, 163] on span "Money Owed to Debtor" at bounding box center [707, 165] width 66 height 6
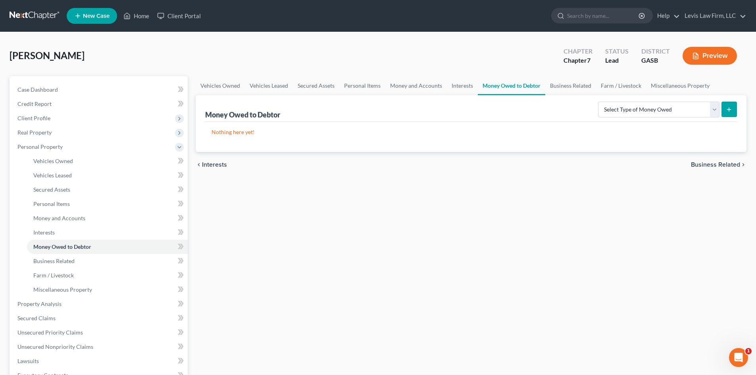
click at [377, 162] on span "Business Related" at bounding box center [715, 165] width 49 height 6
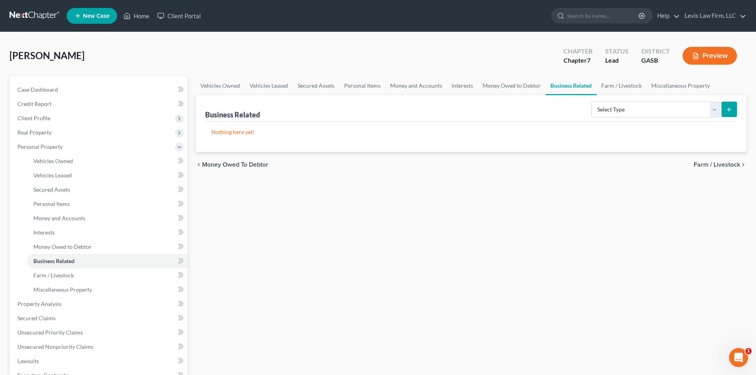
click at [377, 164] on span "Farm / Livestock" at bounding box center [717, 165] width 46 height 6
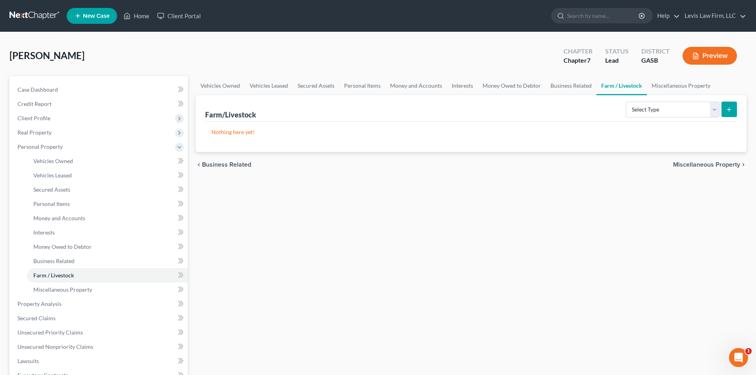
click at [377, 165] on span "Miscellaneous Property" at bounding box center [706, 165] width 67 height 6
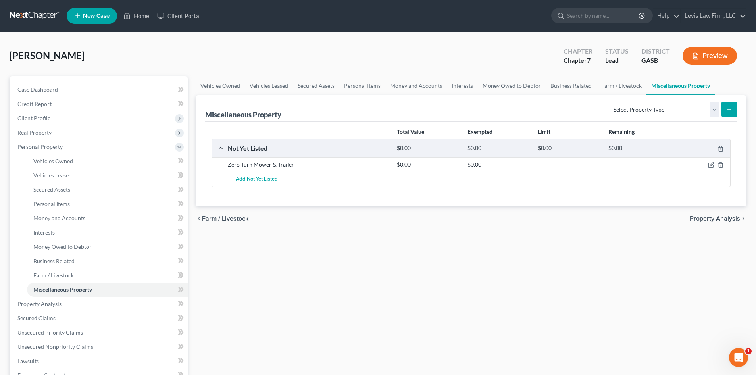
click at [377, 108] on select "Select Property Type Assigned for Creditor Benefit [DATE] Holding for Another N…" at bounding box center [664, 110] width 112 height 16
select select "not_yet_listed"
click at [377, 102] on select "Select Property Type Assigned for Creditor Benefit [DATE] Holding for Another N…" at bounding box center [664, 110] width 112 height 16
click at [377, 112] on icon "submit" at bounding box center [729, 109] width 6 height 6
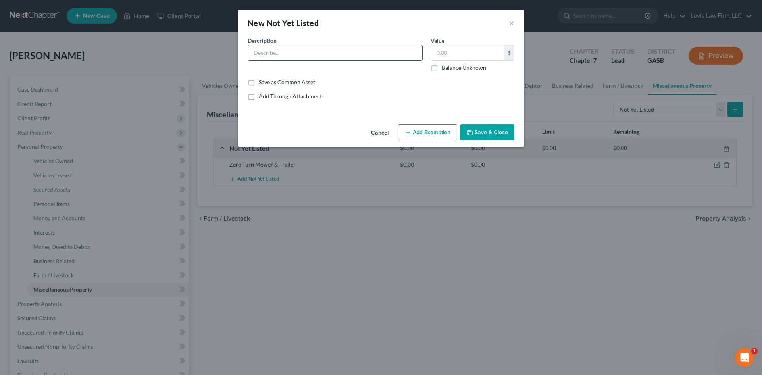
click at [257, 51] on input "text" at bounding box center [335, 52] width 174 height 15
type input "4"
click at [377, 131] on button "Cancel" at bounding box center [380, 133] width 30 height 16
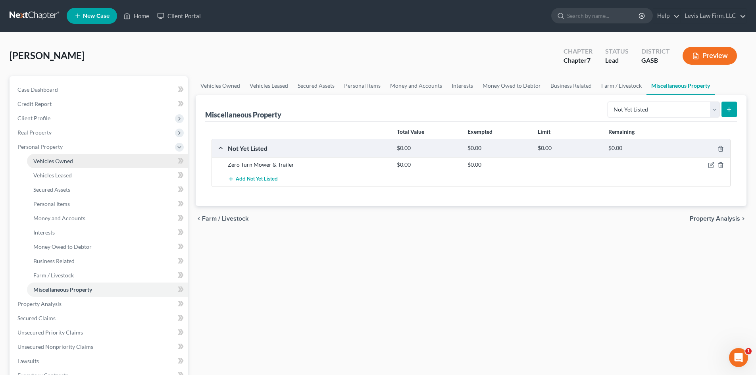
click at [48, 160] on span "Vehicles Owned" at bounding box center [53, 161] width 40 height 7
